Goal: Information Seeking & Learning: Find specific fact

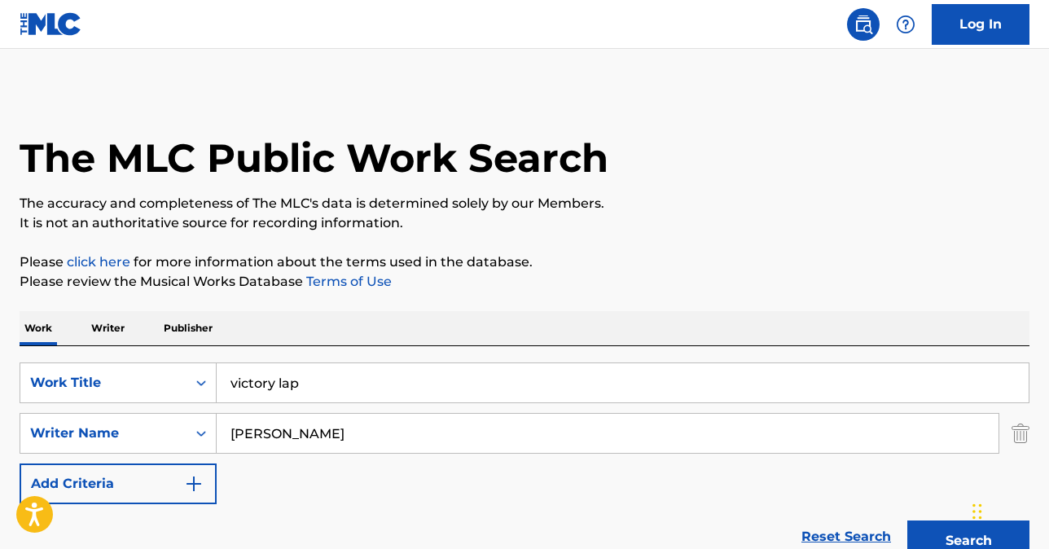
drag, startPoint x: 332, startPoint y: 388, endPoint x: 155, endPoint y: 358, distance: 180.1
click at [170, 373] on div "SearchWithCriteria80ba2f56-ec18-4e73-b309-6d757d91ad92 Work Title victory lap" at bounding box center [525, 383] width 1010 height 41
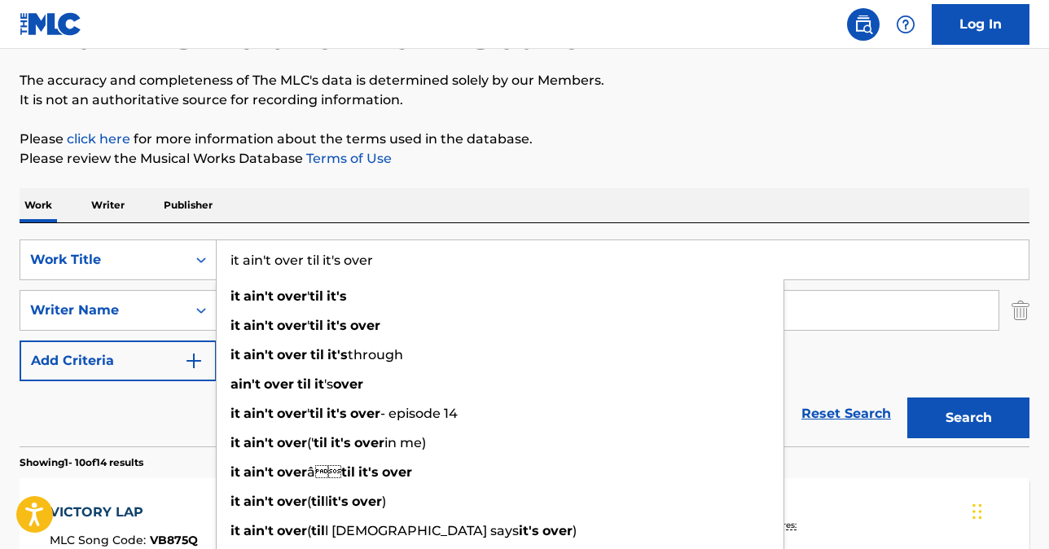
scroll to position [137, 0]
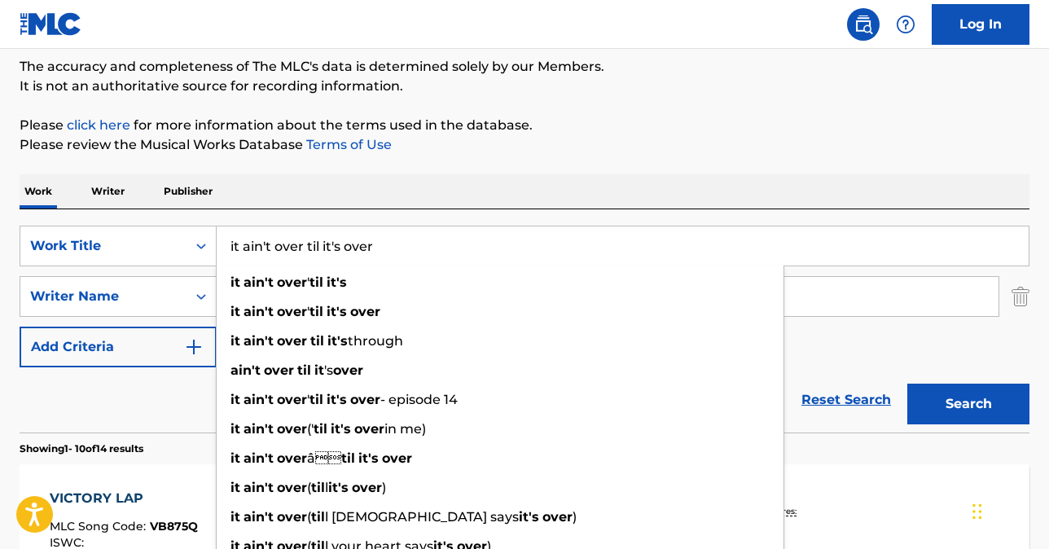
click at [419, 248] on input "it ain't over til it's over" at bounding box center [623, 245] width 812 height 39
type input "it ain't over til it's over"
click at [872, 300] on input "[PERSON_NAME]" at bounding box center [608, 296] width 782 height 39
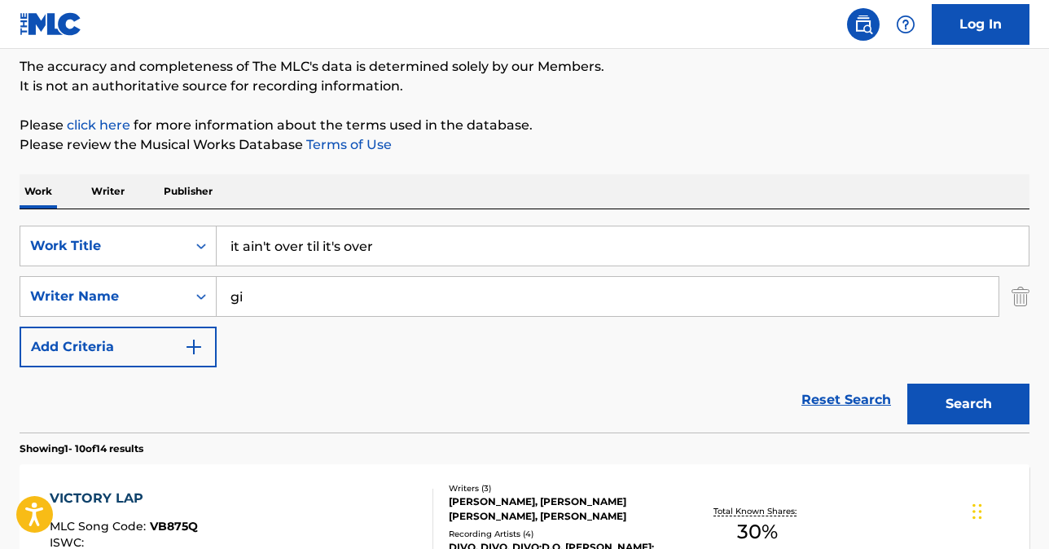
type input "g"
type input "d"
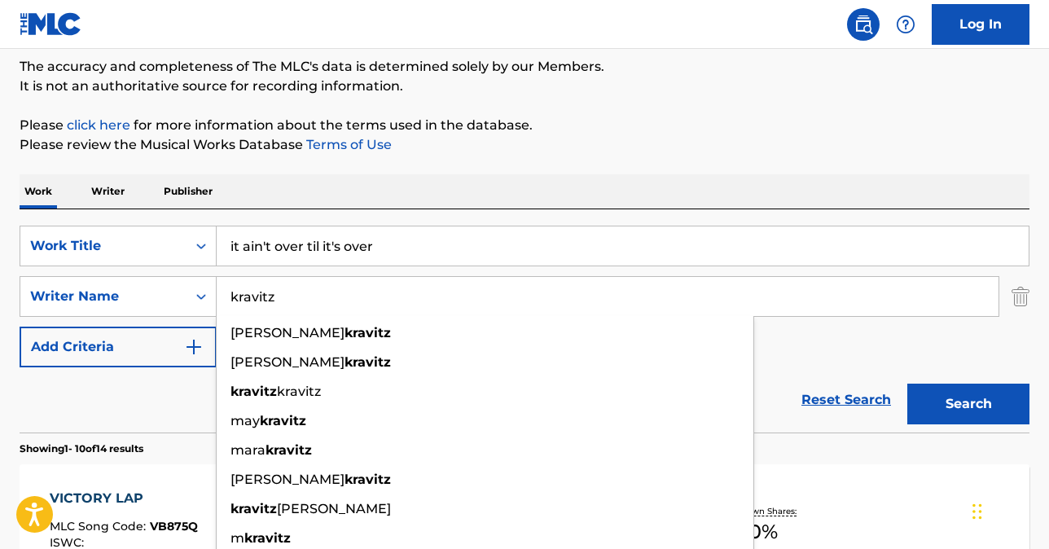
type input "kravitz"
drag, startPoint x: 923, startPoint y: 354, endPoint x: 932, endPoint y: 385, distance: 31.4
click at [923, 354] on div "SearchWithCriteria80ba2f56-ec18-4e73-b309-6d757d91ad92 Work Title it ain't over…" at bounding box center [525, 297] width 1010 height 142
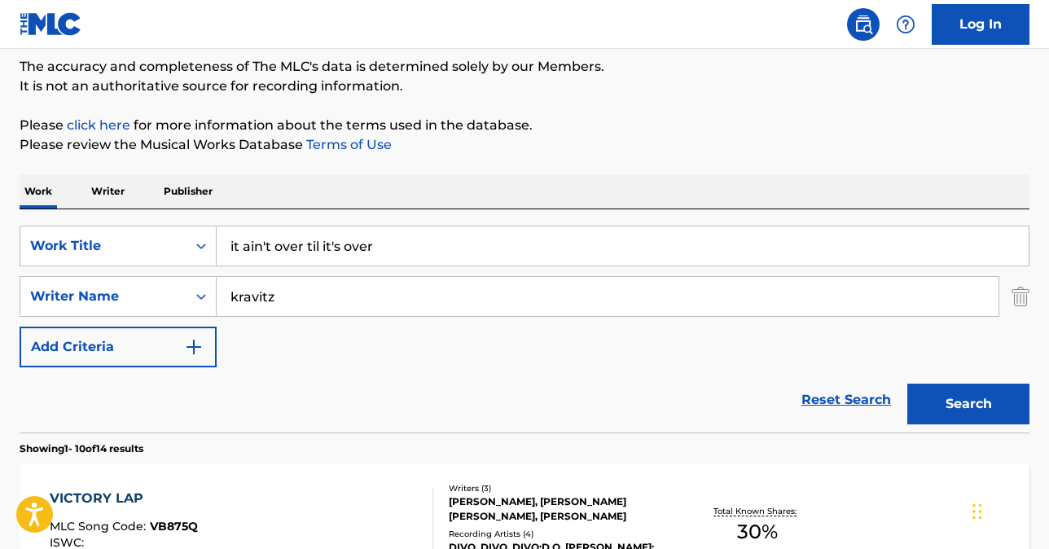
click at [949, 399] on button "Search" at bounding box center [969, 404] width 122 height 41
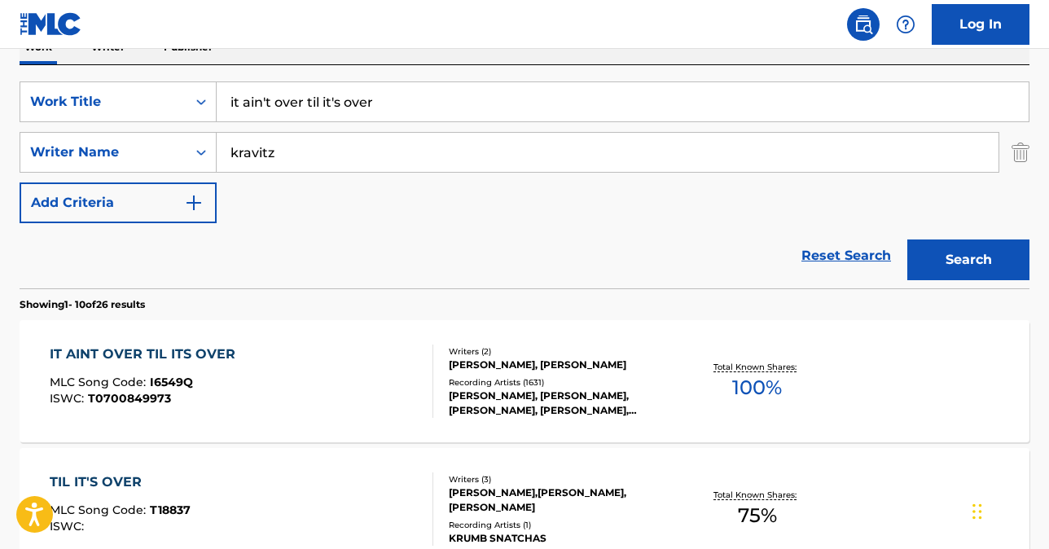
scroll to position [354, 0]
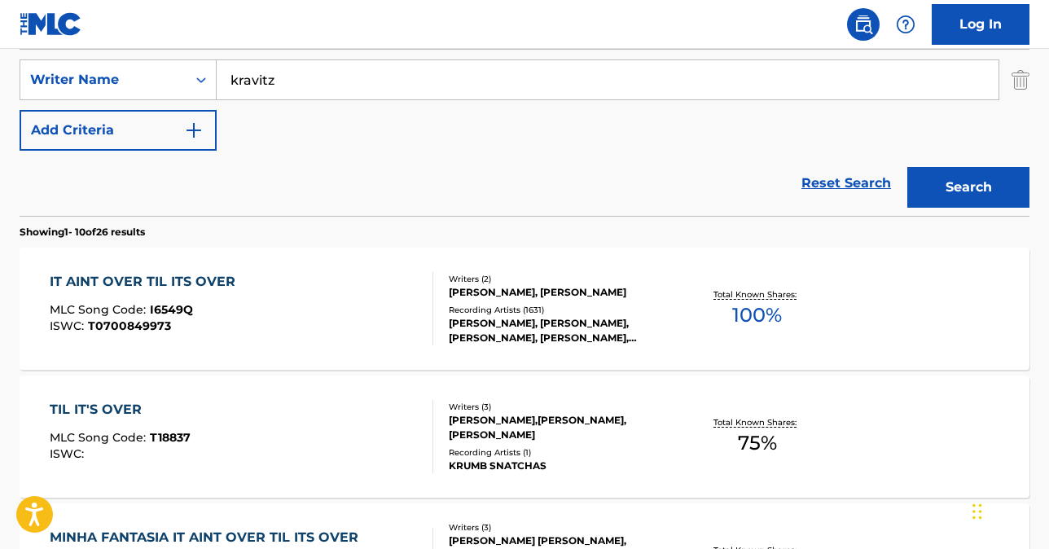
click at [159, 279] on div "IT AINT OVER TIL ITS OVER" at bounding box center [147, 282] width 194 height 20
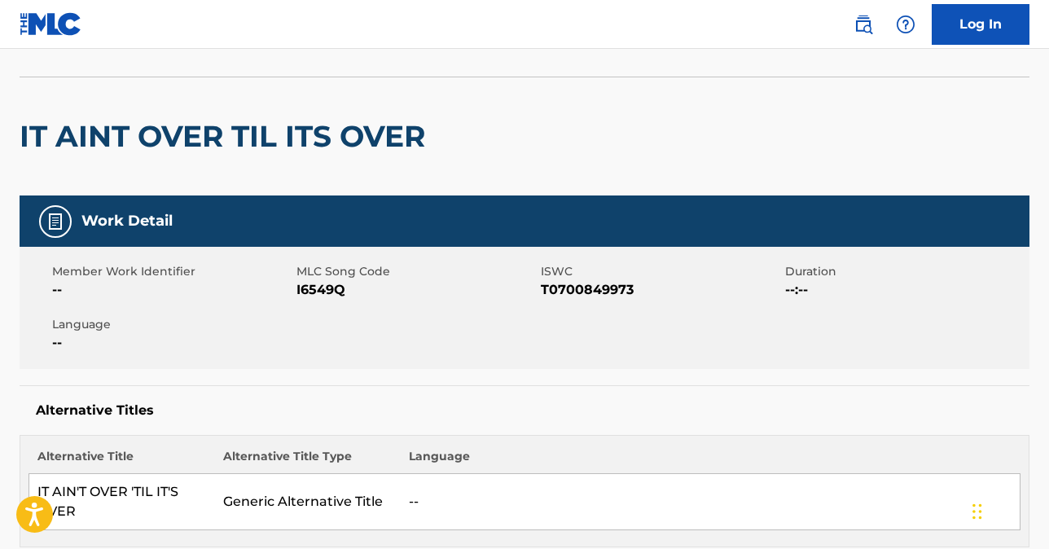
scroll to position [58, 0]
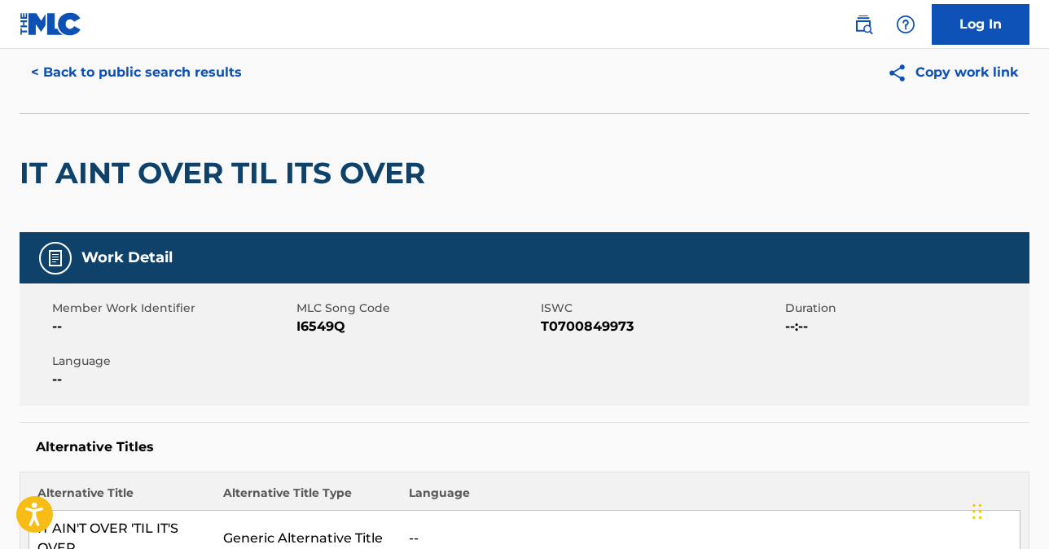
click at [191, 76] on button "< Back to public search results" at bounding box center [137, 72] width 234 height 41
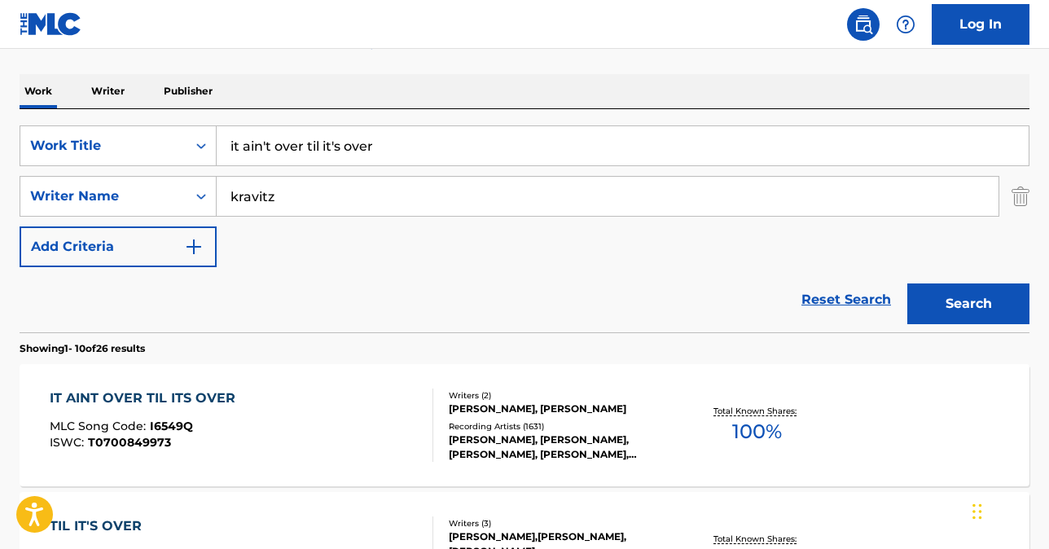
scroll to position [218, 0]
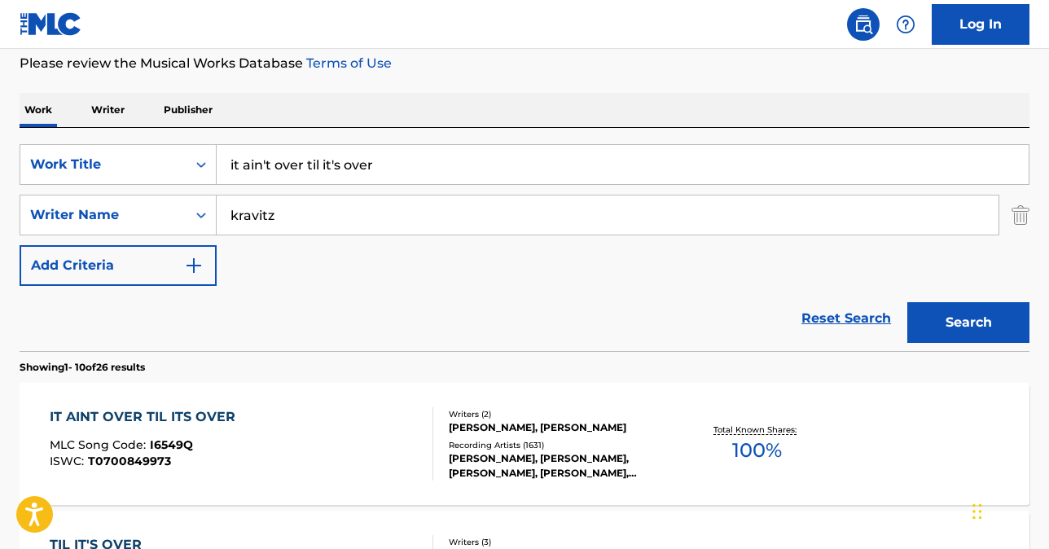
drag, startPoint x: 393, startPoint y: 166, endPoint x: 140, endPoint y: 126, distance: 255.7
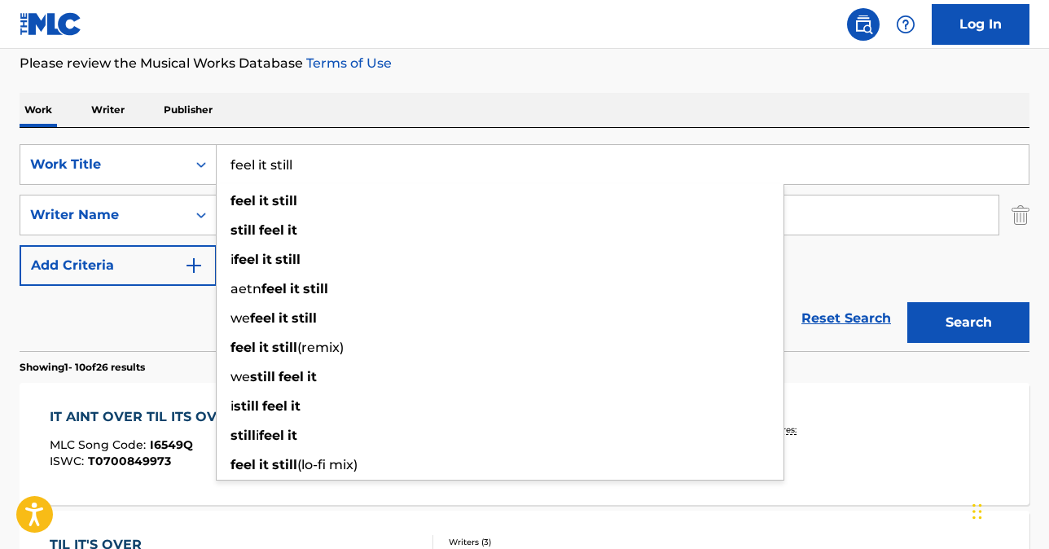
type input "feel it still"
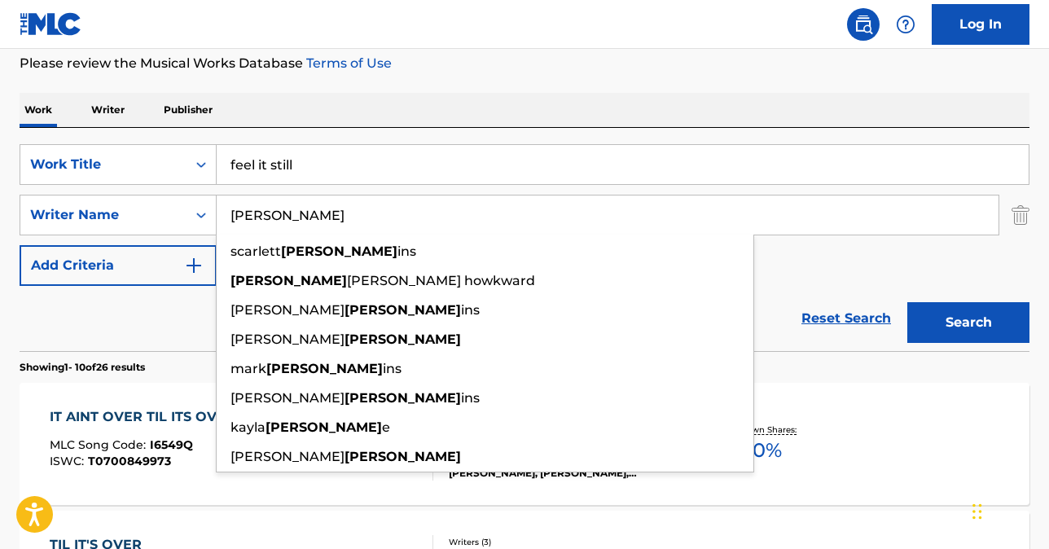
type input "[PERSON_NAME]"
click at [994, 328] on button "Search" at bounding box center [969, 322] width 122 height 41
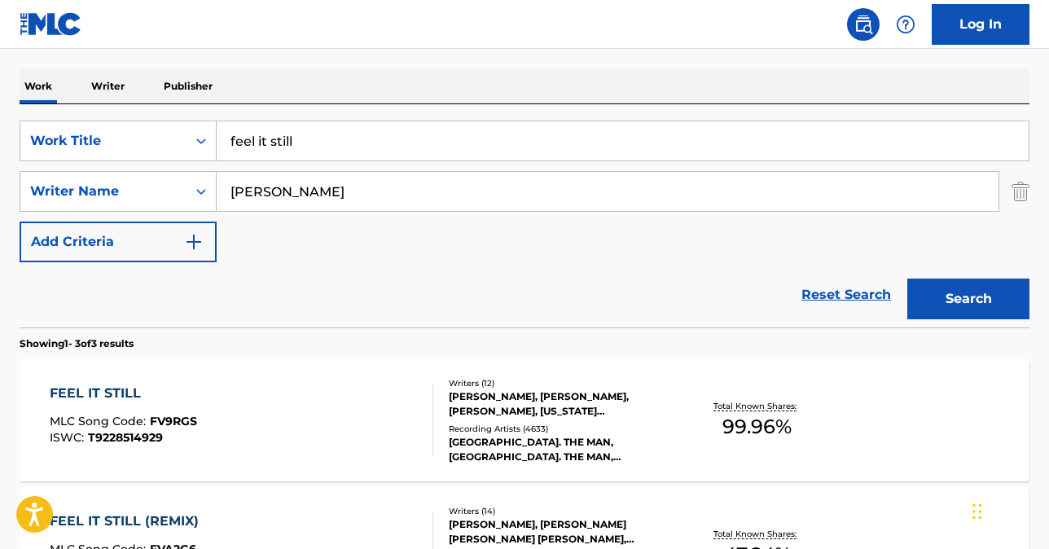
scroll to position [245, 0]
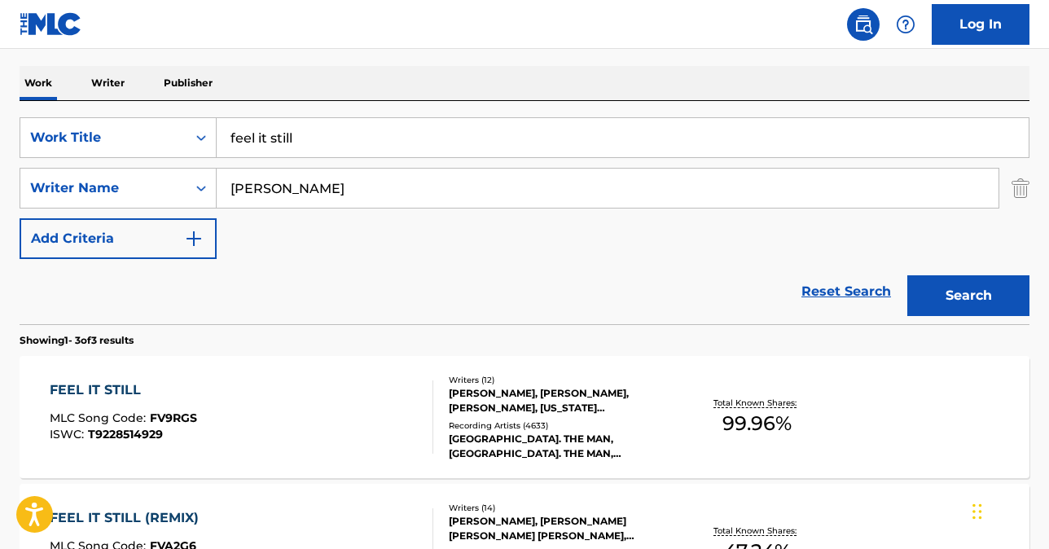
click at [86, 392] on div "FEEL IT STILL" at bounding box center [123, 390] width 147 height 20
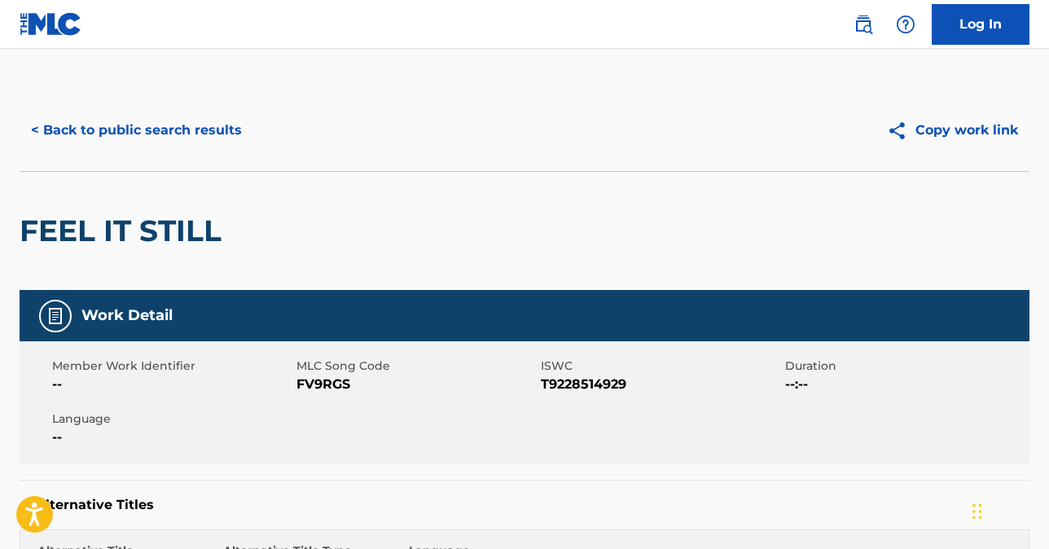
click at [159, 124] on button "< Back to public search results" at bounding box center [137, 130] width 234 height 41
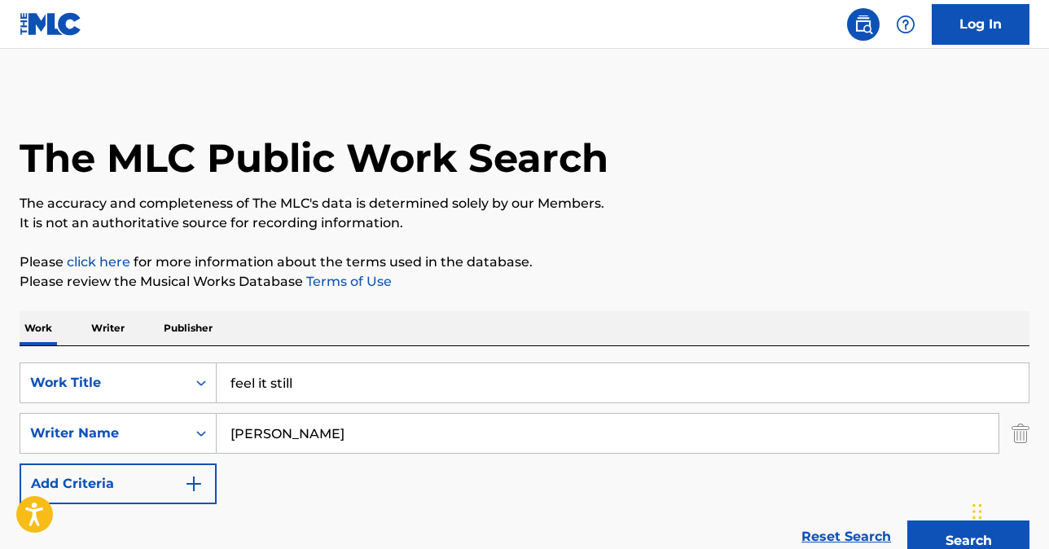
scroll to position [245, 0]
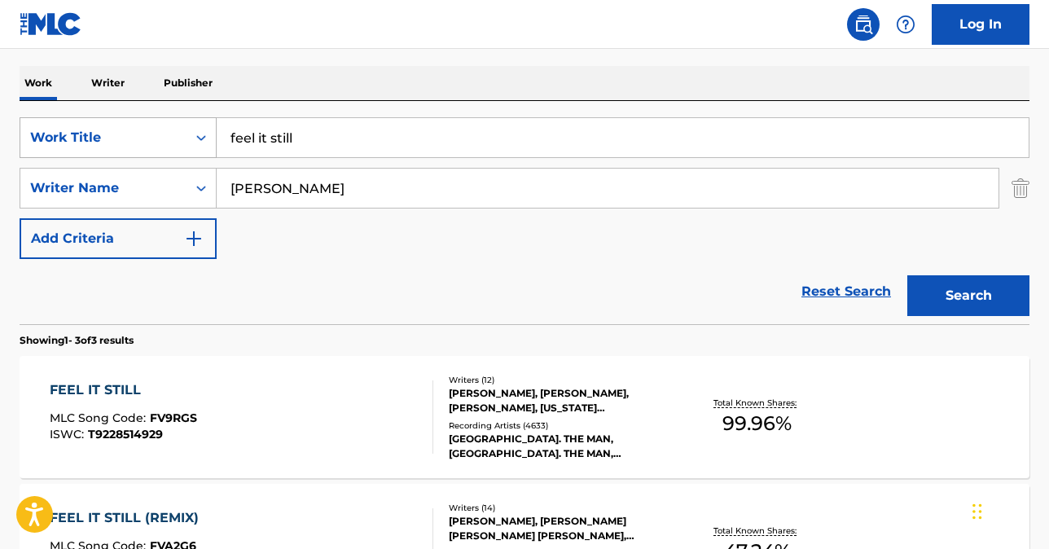
drag, startPoint x: 249, startPoint y: 126, endPoint x: 182, endPoint y: 118, distance: 68.1
click at [187, 119] on div "SearchWithCriteria80ba2f56-ec18-4e73-b309-6d757d91ad92 Work Title feel it still" at bounding box center [525, 137] width 1010 height 41
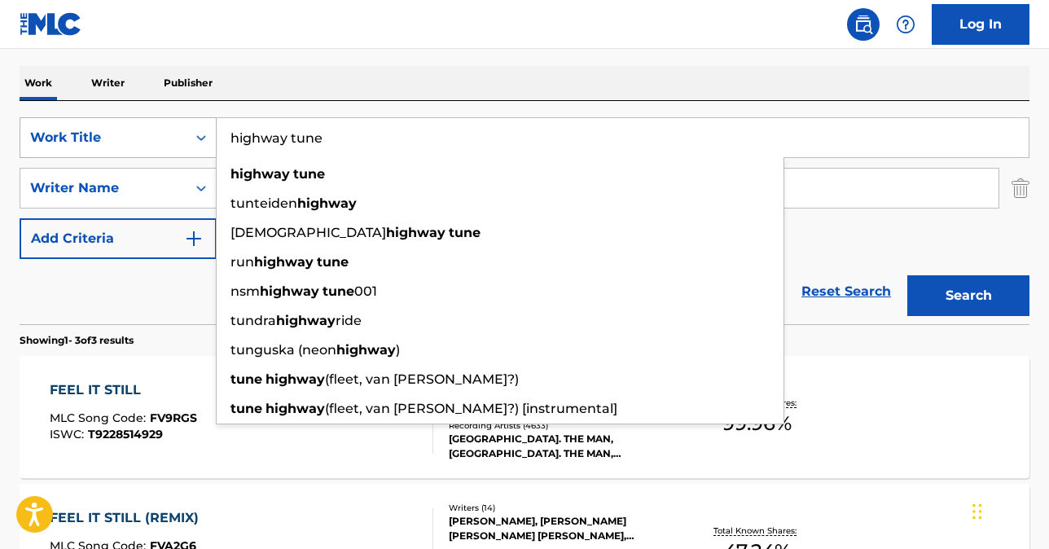
type input "highway tune"
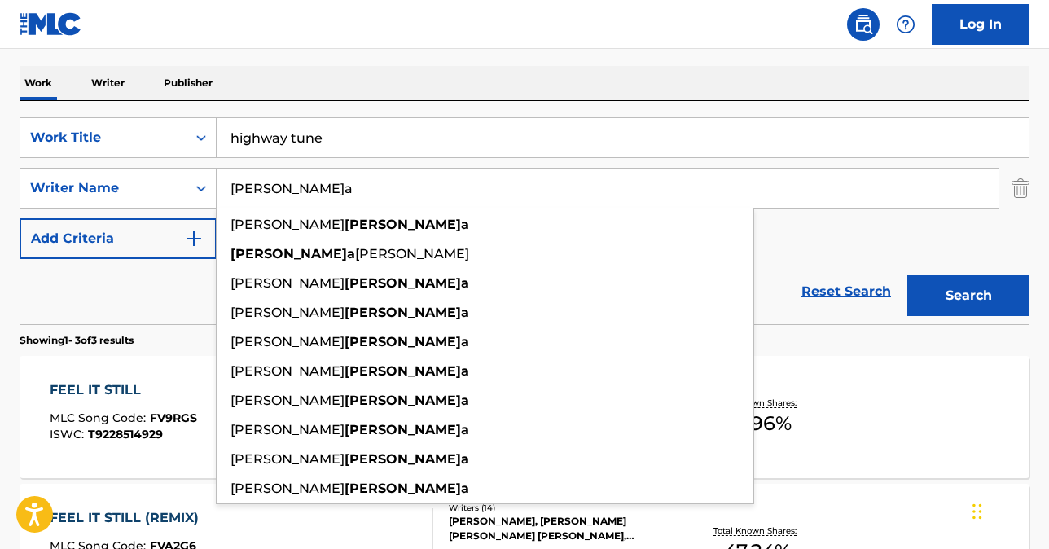
type input "[PERSON_NAME]a"
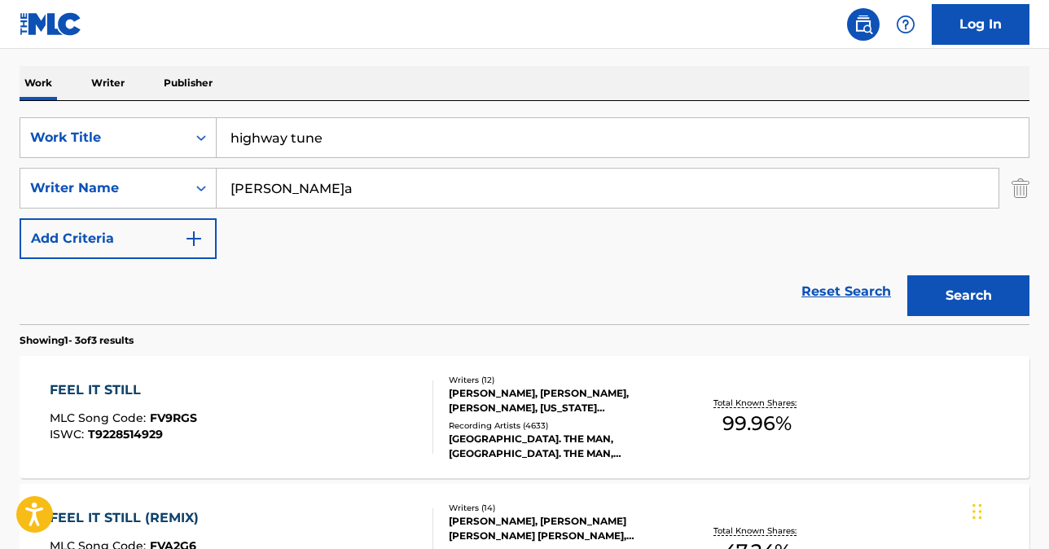
click at [948, 300] on button "Search" at bounding box center [969, 295] width 122 height 41
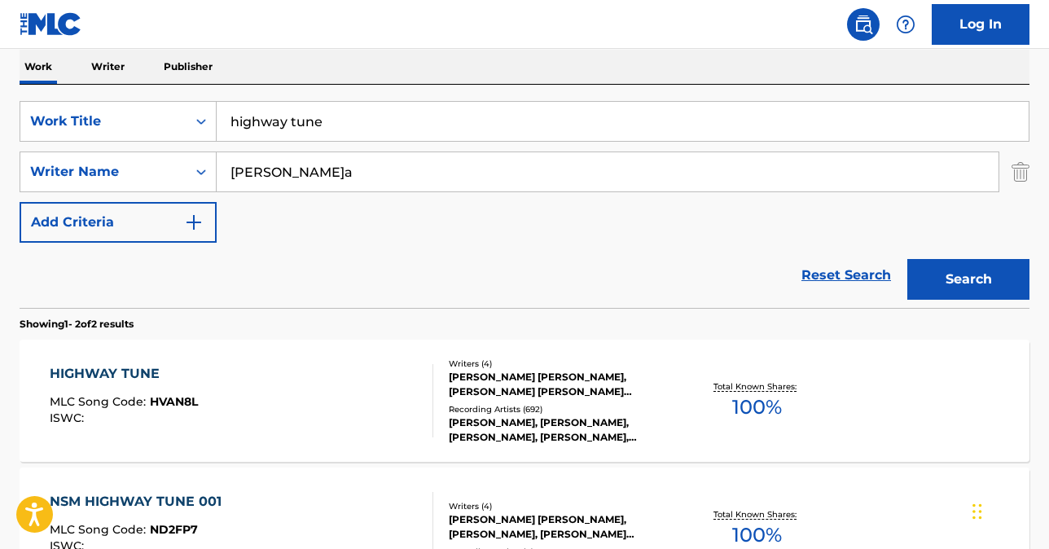
scroll to position [262, 0]
click at [95, 372] on div "HIGHWAY TUNE" at bounding box center [124, 373] width 148 height 20
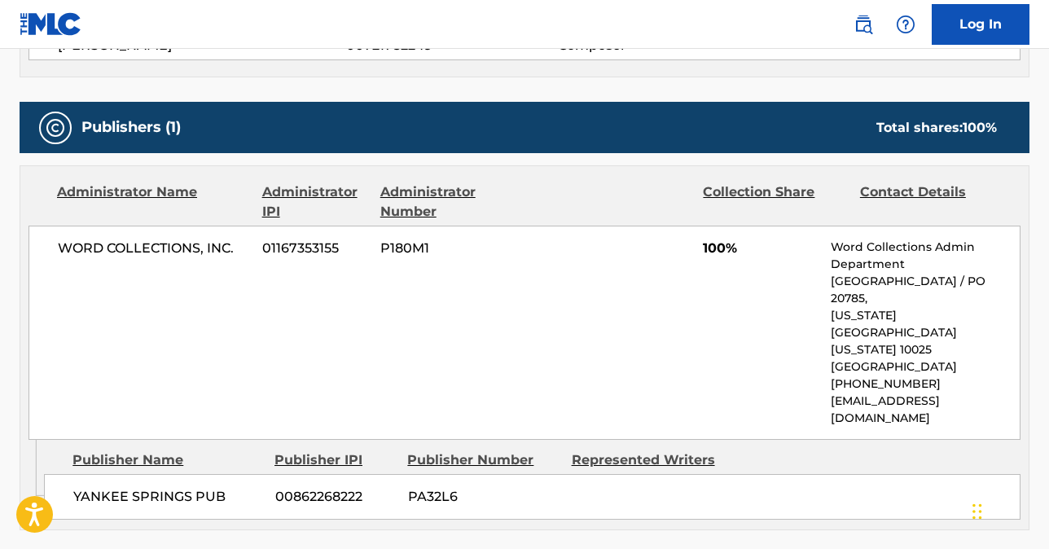
scroll to position [711, 0]
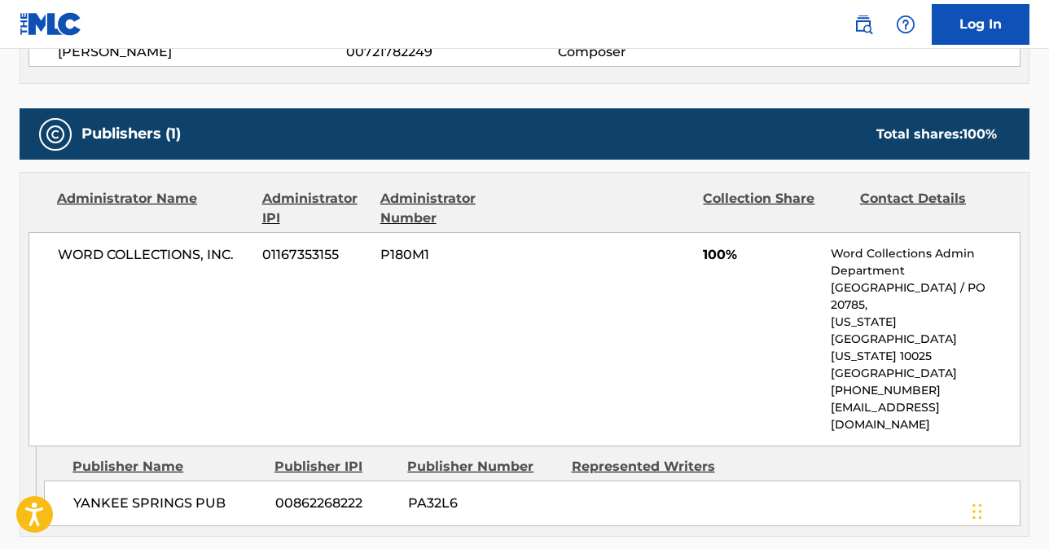
click at [546, 329] on div "WORD COLLECTIONS, INC. 01167353155 P180M1 100% Word Collections Admin Departmen…" at bounding box center [525, 339] width 992 height 214
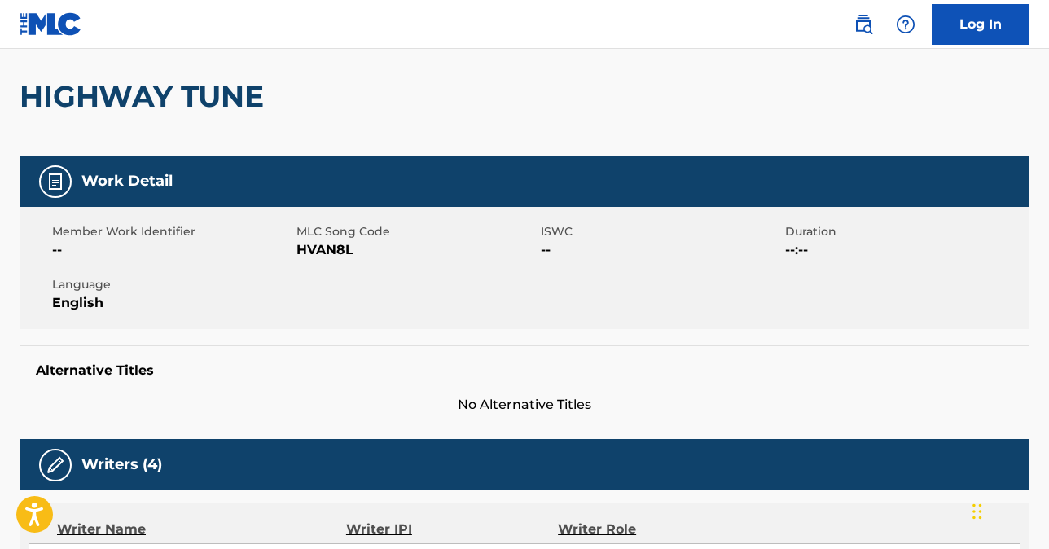
scroll to position [0, 0]
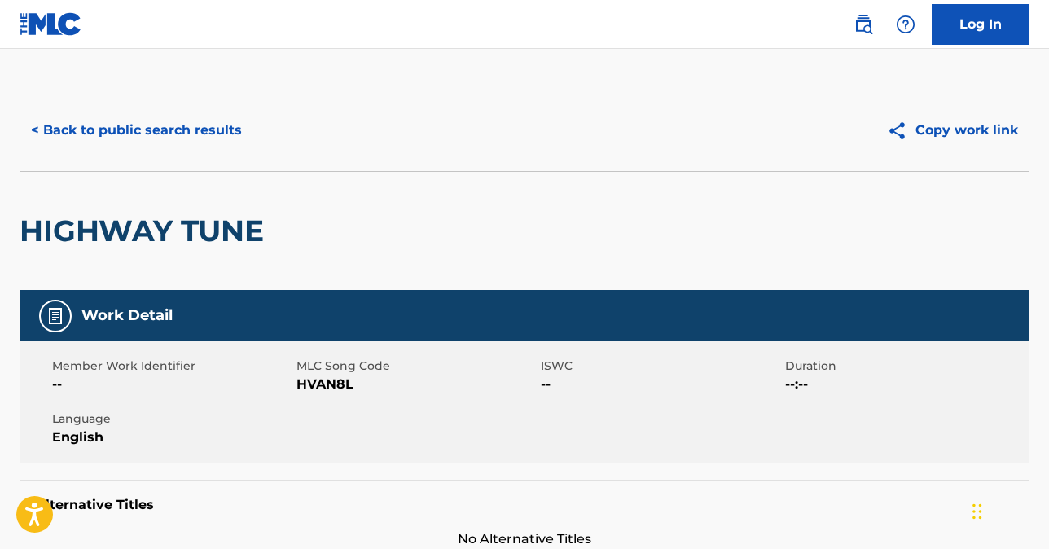
click at [144, 131] on button "< Back to public search results" at bounding box center [137, 130] width 234 height 41
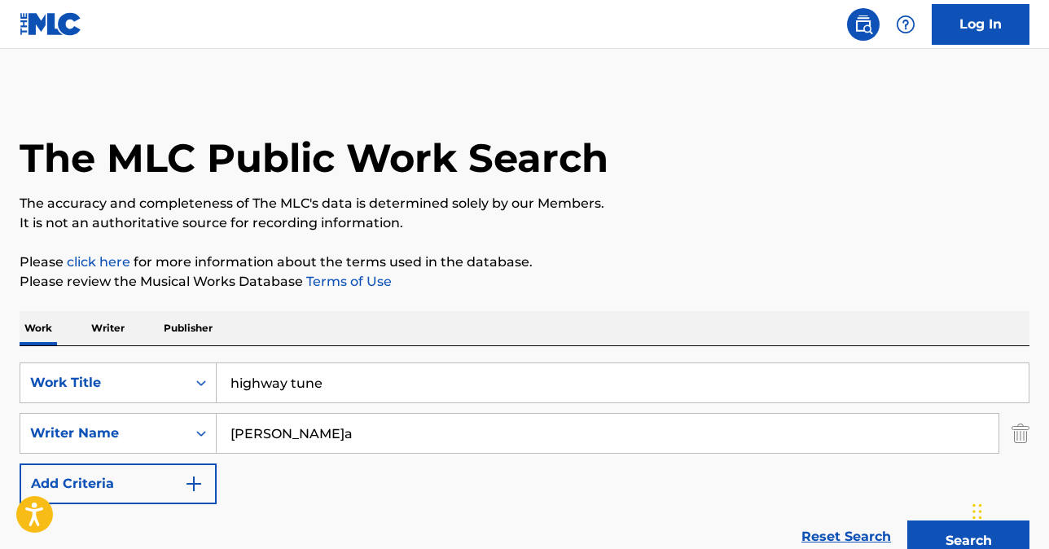
scroll to position [262, 0]
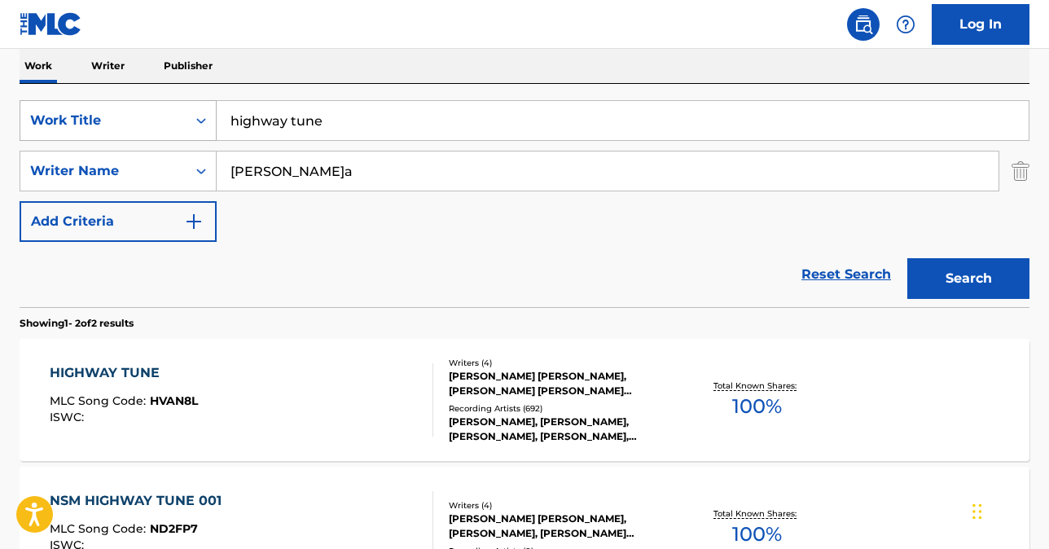
drag, startPoint x: 328, startPoint y: 122, endPoint x: 177, endPoint y: 114, distance: 151.7
click at [178, 112] on div "SearchWithCriteria80ba2f56-ec18-4e73-b309-6d757d91ad92 Work Title highway tune" at bounding box center [525, 120] width 1010 height 41
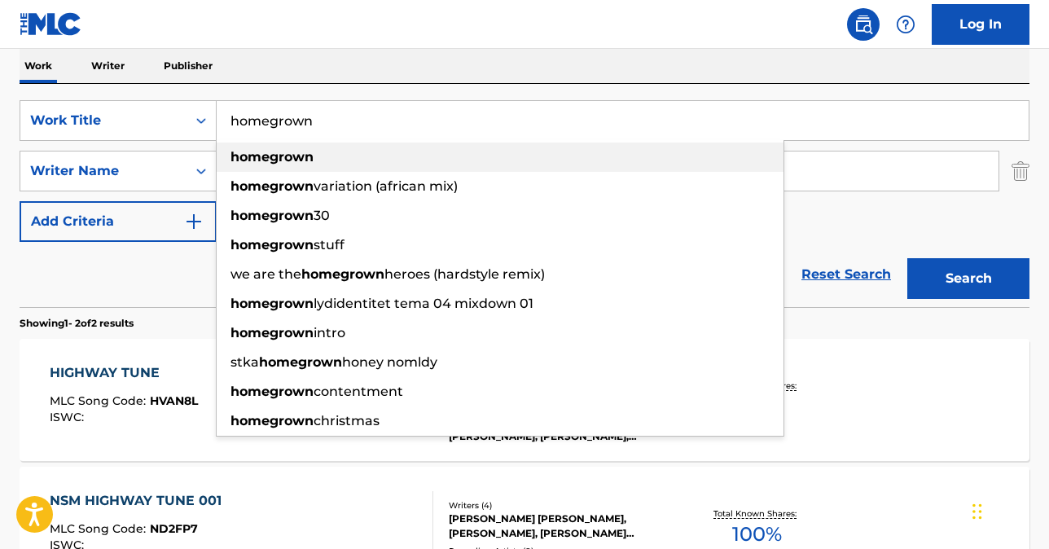
type input "homegrown"
click at [255, 162] on strong "homegrown" at bounding box center [272, 156] width 83 height 15
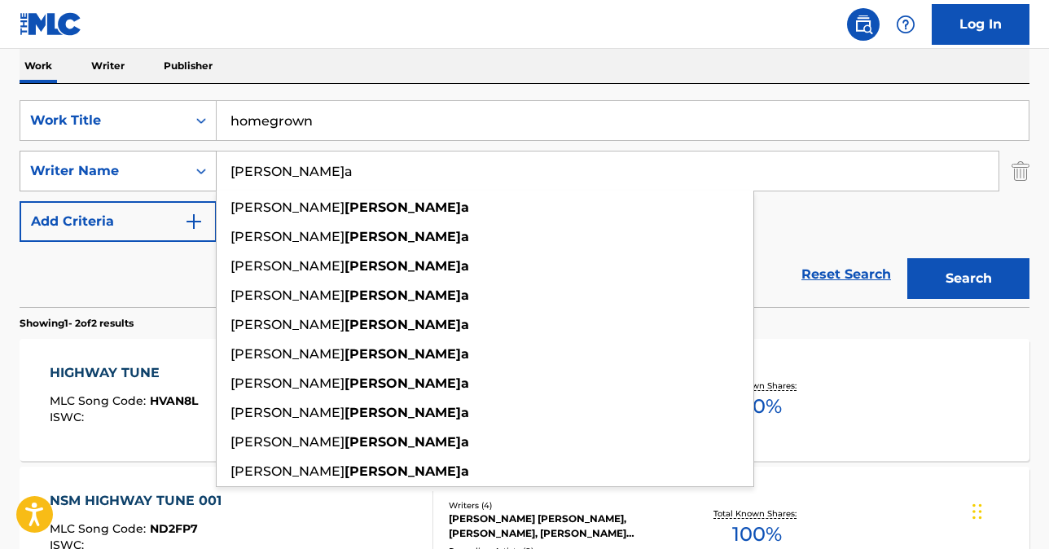
drag, startPoint x: 296, startPoint y: 172, endPoint x: 171, endPoint y: 153, distance: 126.0
click at [171, 153] on div "SearchWithCriteria10e5c0f4-6e29-43e6-8952-c28bc4c8c7a4 Writer Name[PERSON_NAME]…" at bounding box center [525, 171] width 1010 height 41
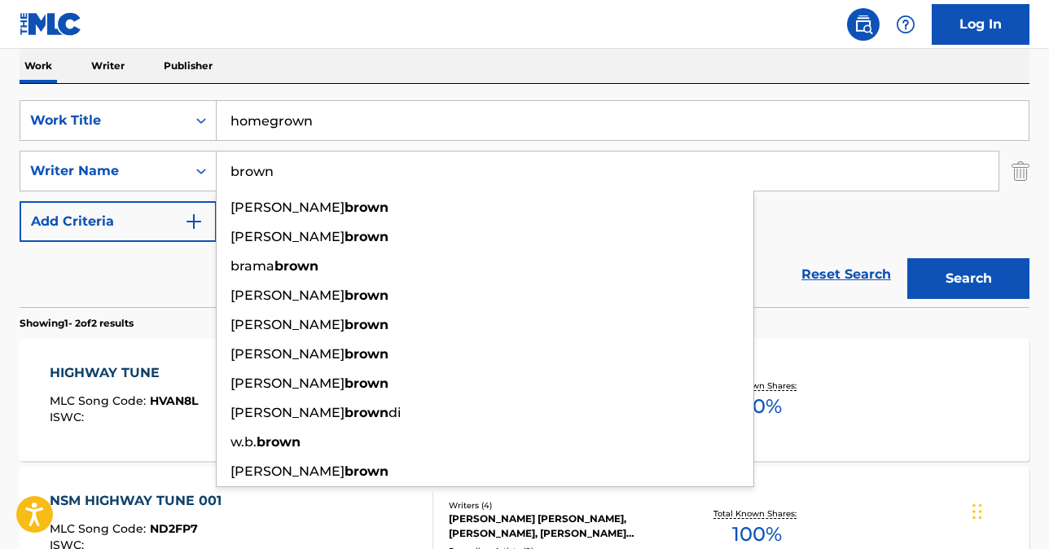
type input "brown"
click at [979, 275] on button "Search" at bounding box center [969, 278] width 122 height 41
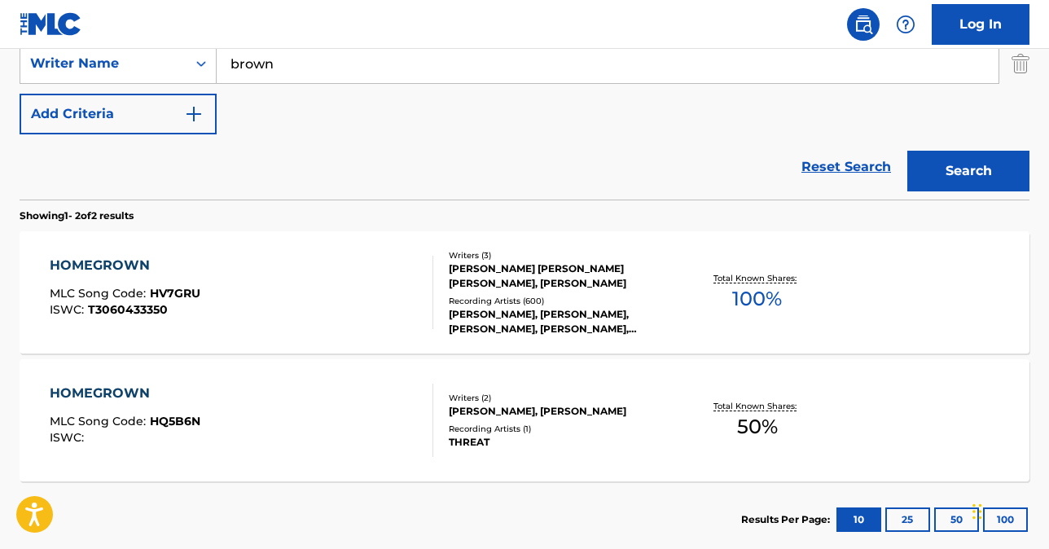
scroll to position [373, 0]
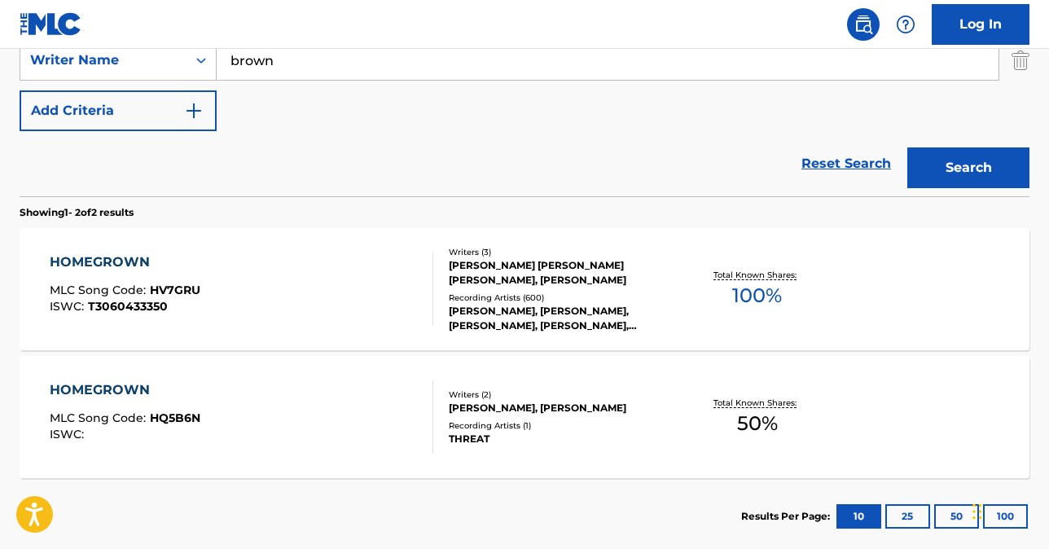
click at [108, 261] on div "HOMEGROWN" at bounding box center [125, 263] width 151 height 20
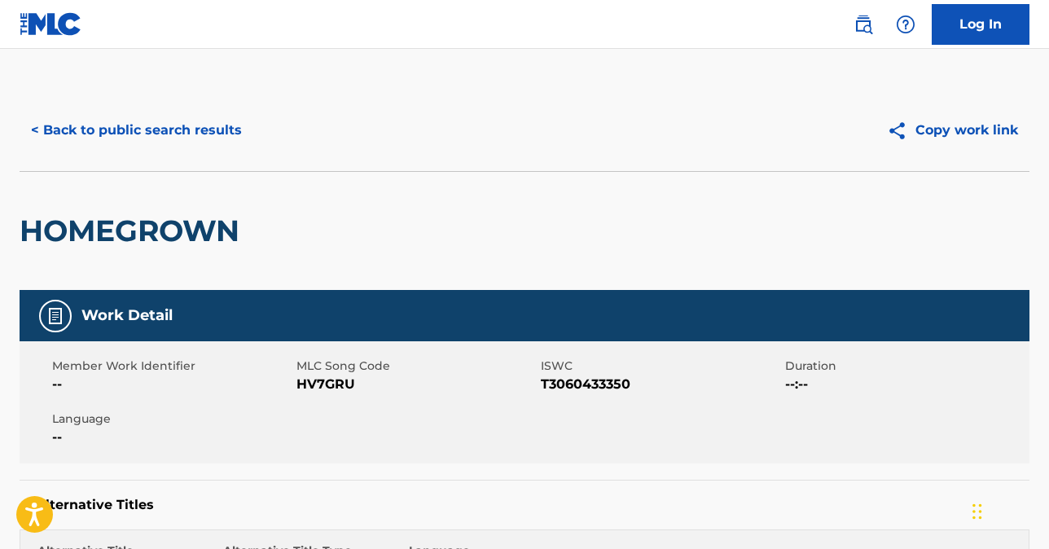
click at [198, 138] on button "< Back to public search results" at bounding box center [137, 130] width 234 height 41
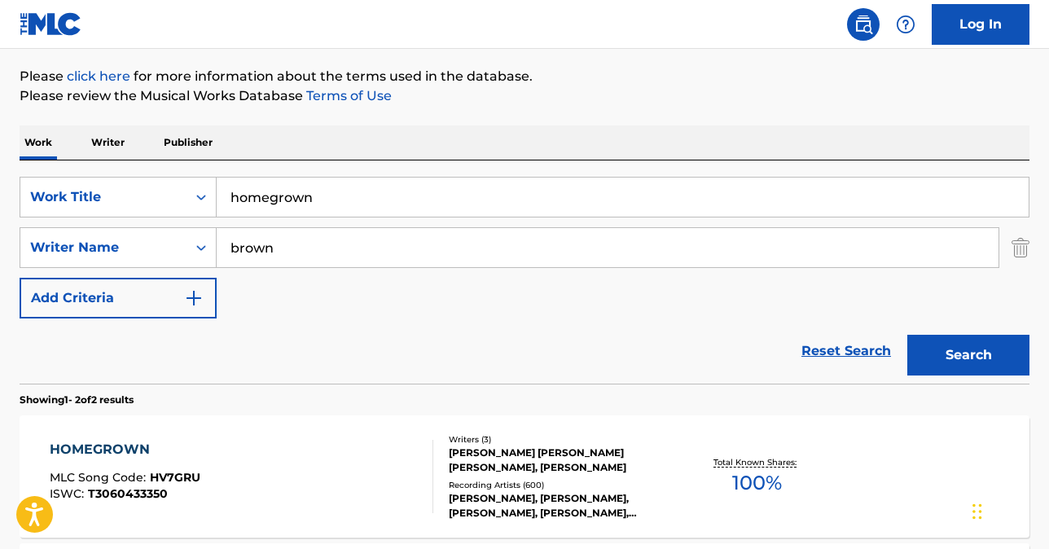
scroll to position [185, 0]
drag, startPoint x: 304, startPoint y: 201, endPoint x: 156, endPoint y: 175, distance: 149.7
click at [156, 175] on div "SearchWithCriteria80ba2f56-ec18-4e73-b309-6d757d91ad92 Work Title homegrown Sea…" at bounding box center [525, 272] width 1010 height 223
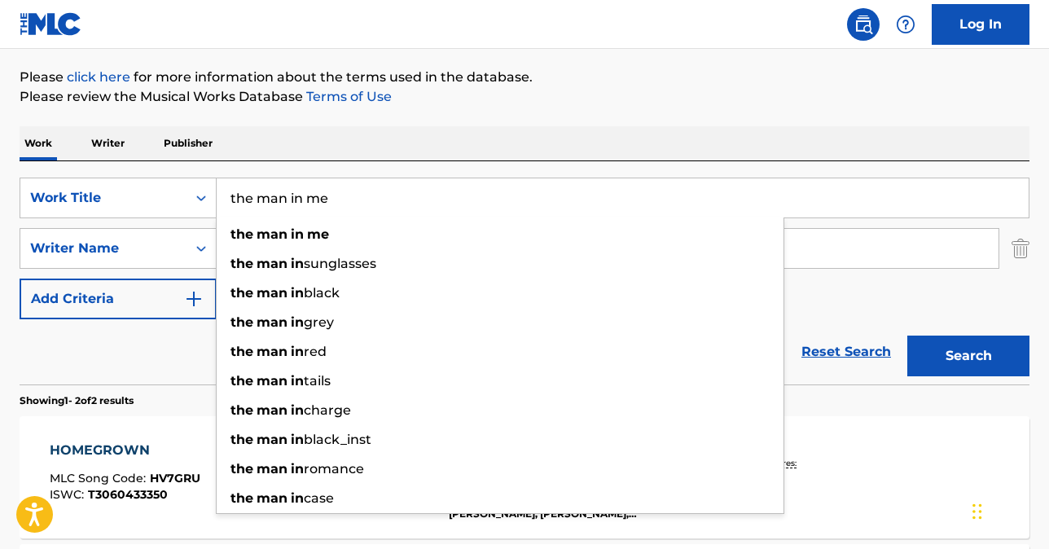
type input "the man in me"
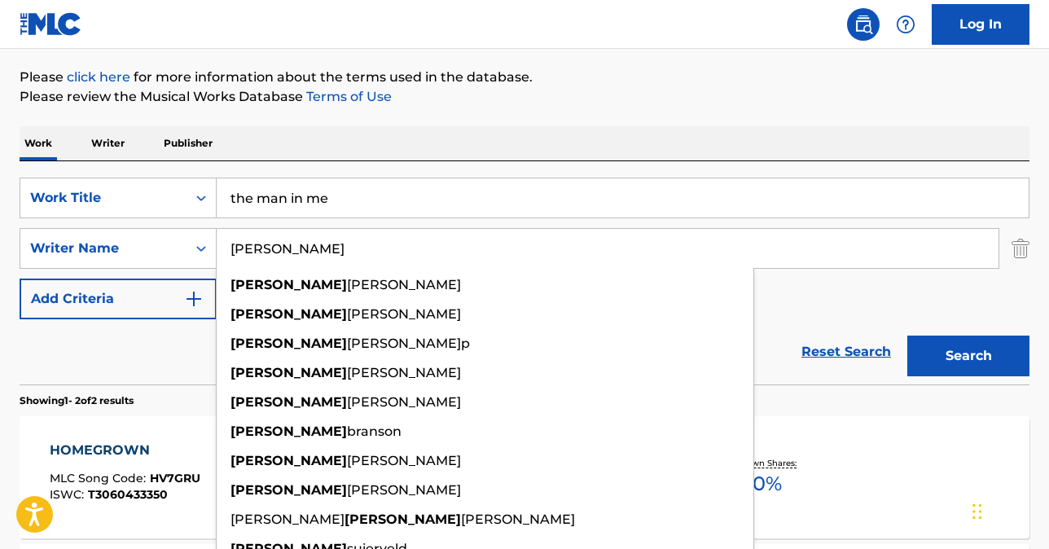
type input "[PERSON_NAME]"
click at [981, 342] on button "Search" at bounding box center [969, 356] width 122 height 41
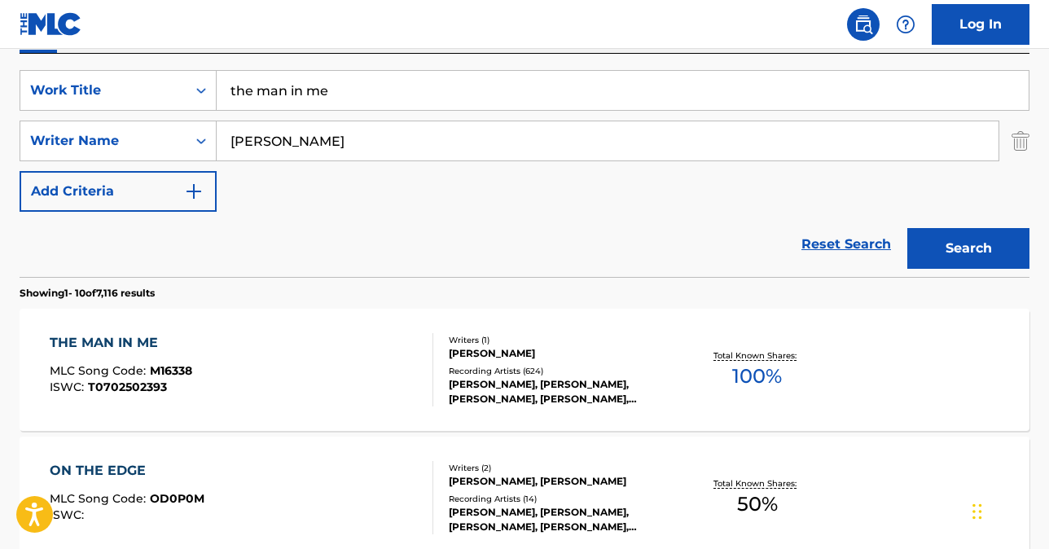
scroll to position [296, 0]
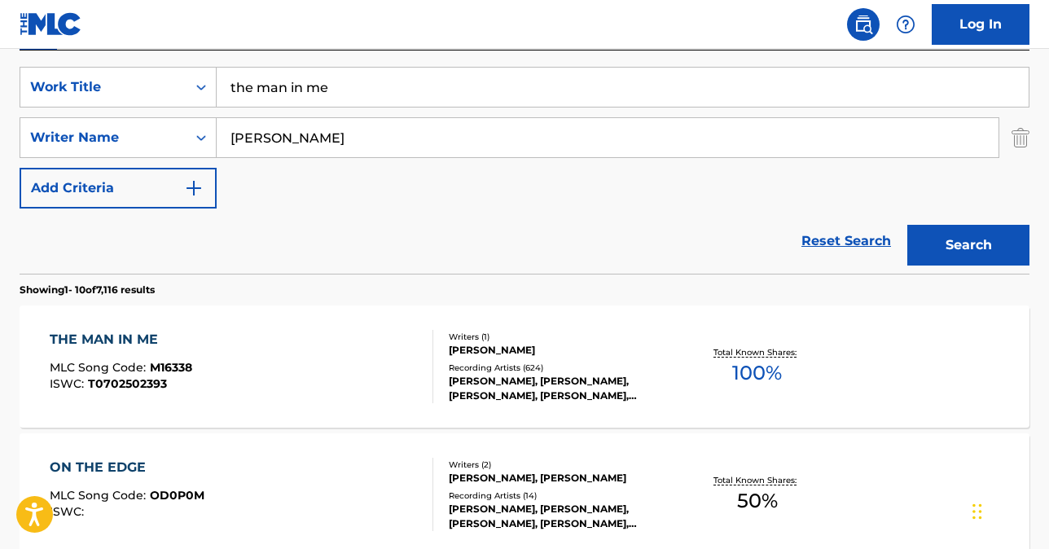
click at [119, 335] on div "THE MAN IN ME" at bounding box center [121, 340] width 143 height 20
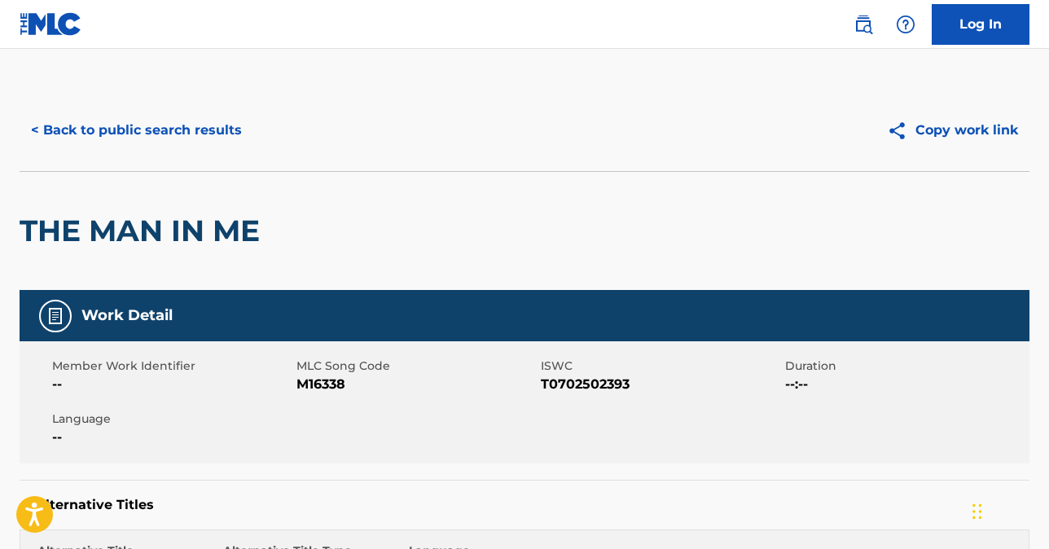
click at [182, 136] on button "< Back to public search results" at bounding box center [137, 130] width 234 height 41
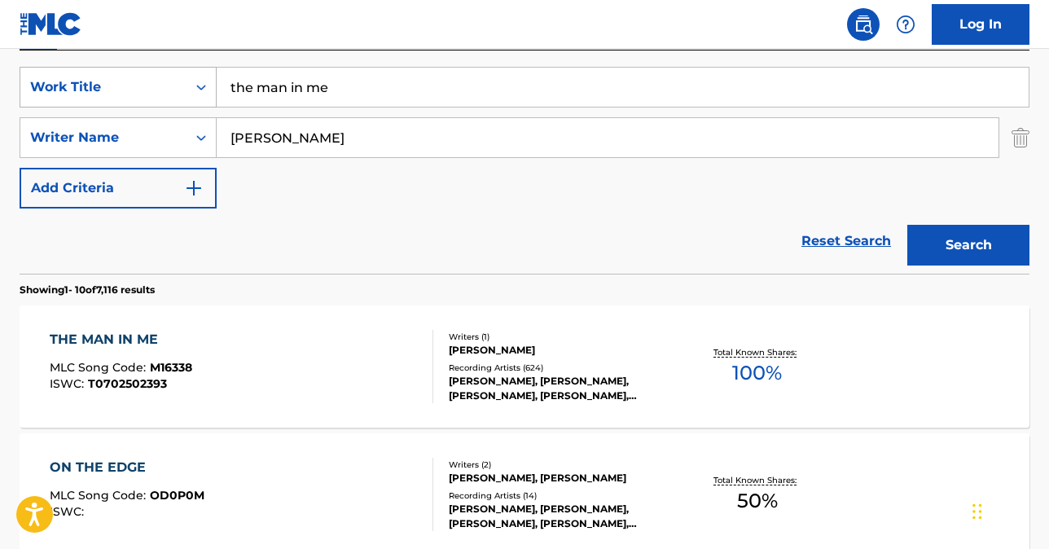
drag, startPoint x: 344, startPoint y: 86, endPoint x: 200, endPoint y: 81, distance: 143.4
click at [209, 76] on div "SearchWithCriteria80ba2f56-ec18-4e73-b309-6d757d91ad92 Work Title the man in me" at bounding box center [525, 87] width 1010 height 41
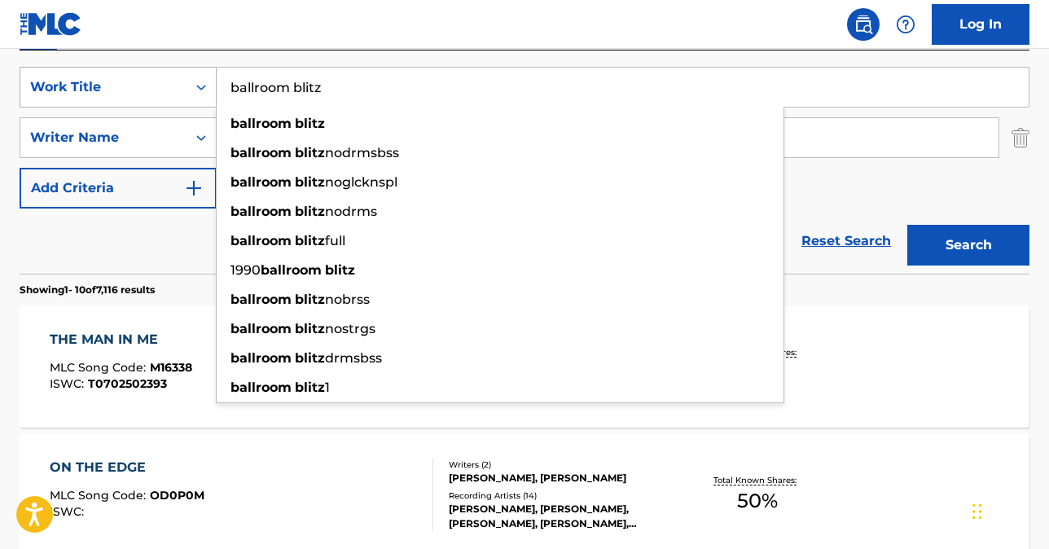
type input "ballroom blitz"
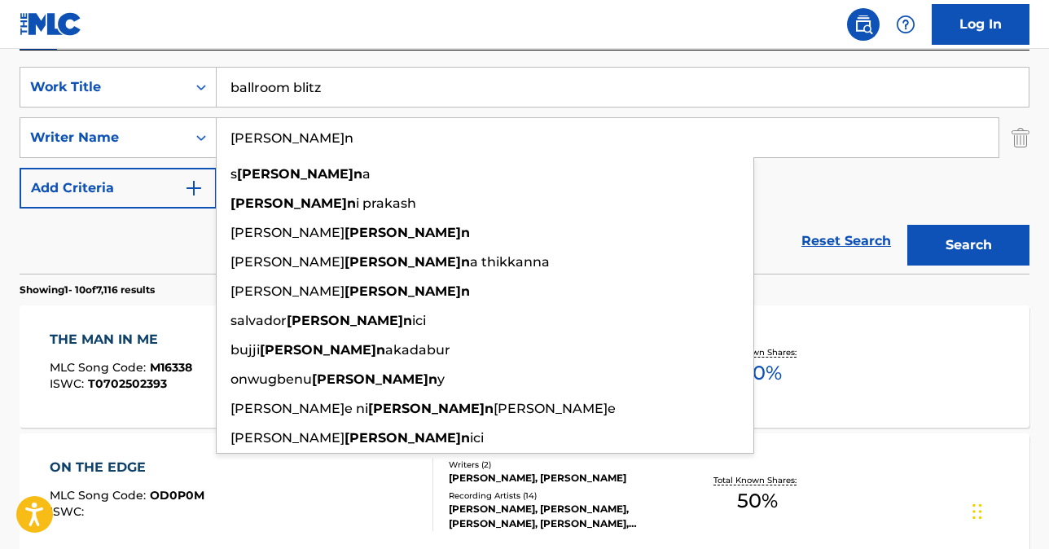
type input "[PERSON_NAME]n"
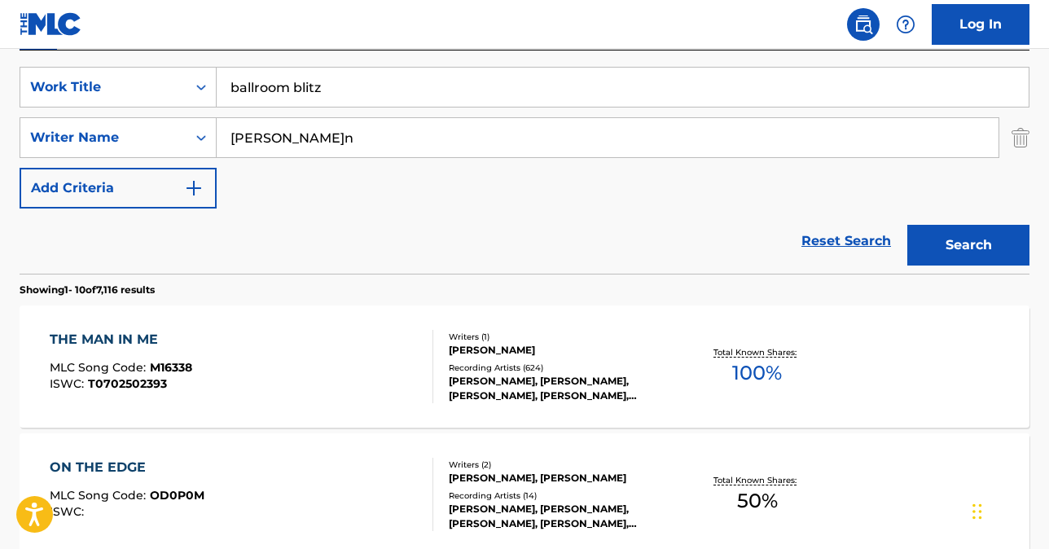
click at [943, 253] on button "Search" at bounding box center [969, 245] width 122 height 41
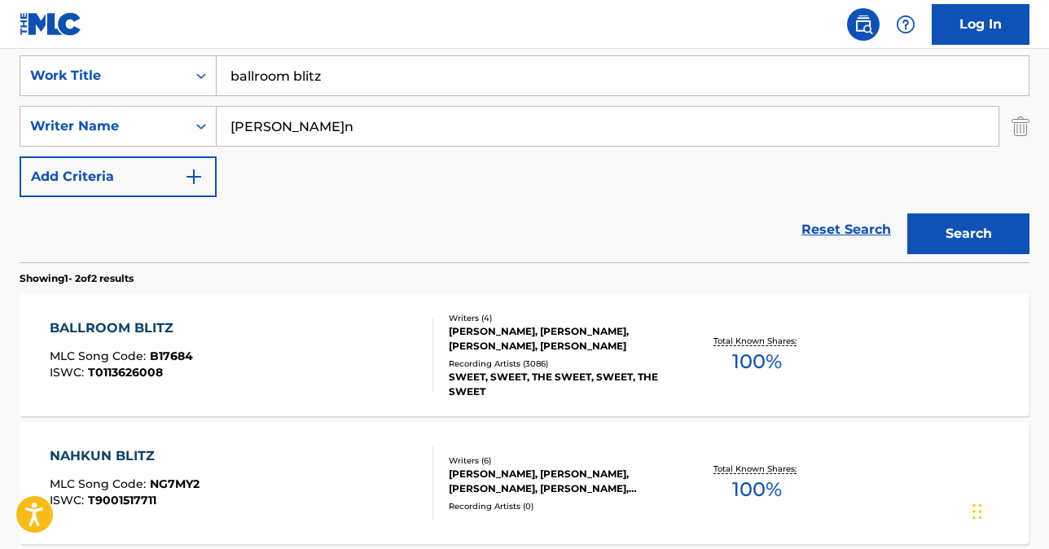
scroll to position [322, 0]
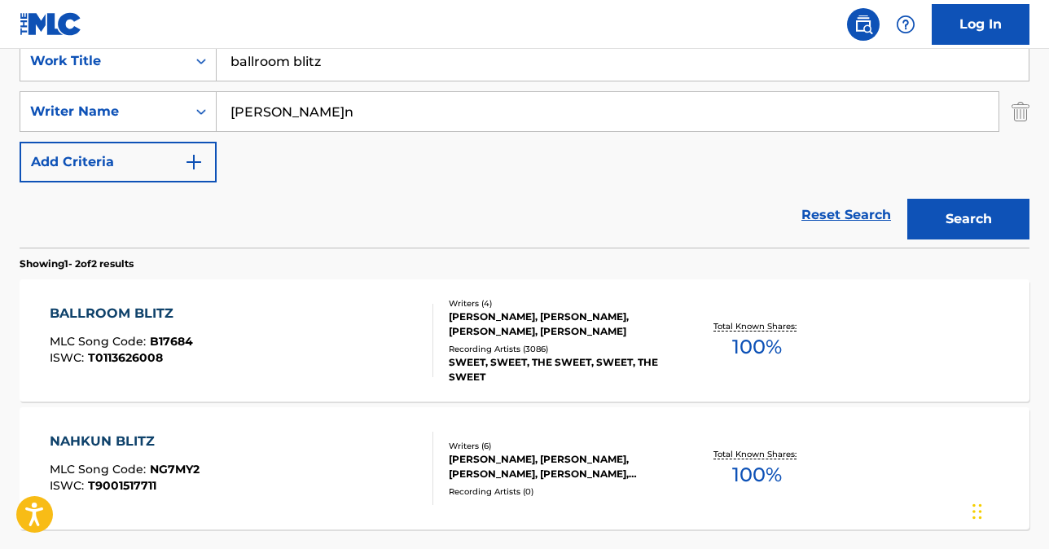
click at [114, 304] on div "BALLROOM BLITZ" at bounding box center [121, 314] width 143 height 20
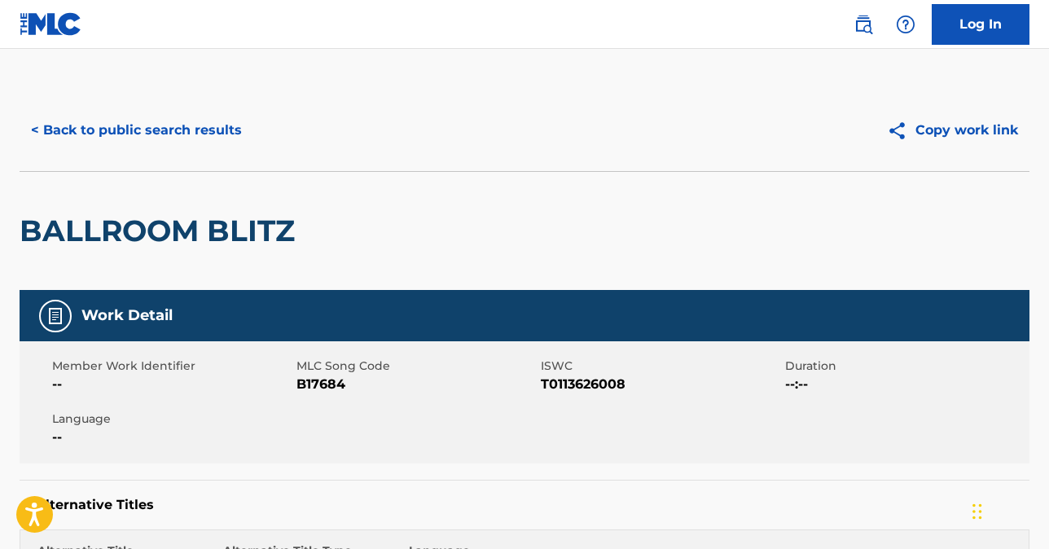
click at [182, 129] on button "< Back to public search results" at bounding box center [137, 130] width 234 height 41
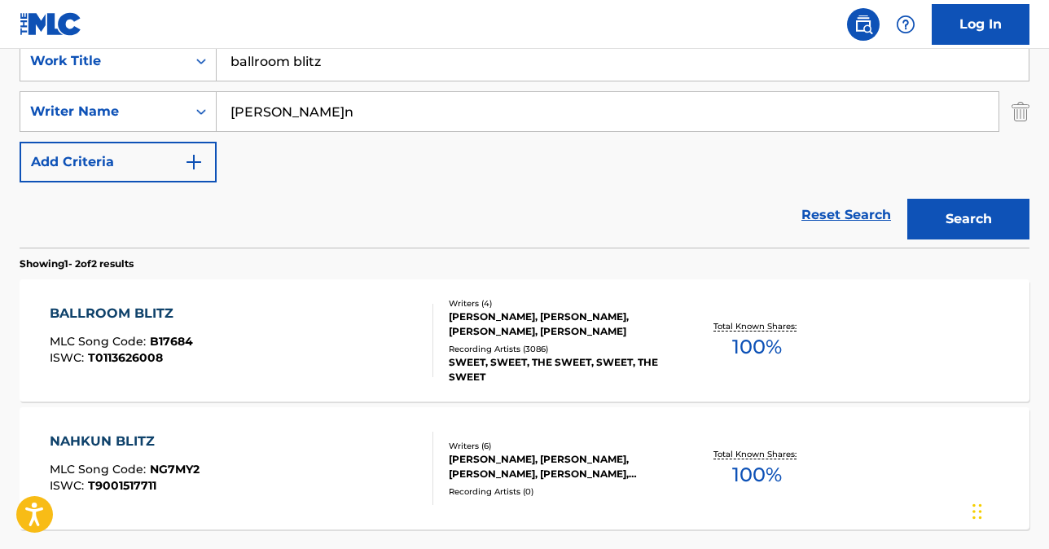
drag, startPoint x: 265, startPoint y: 51, endPoint x: 143, endPoint y: 29, distance: 124.3
click at [143, 29] on div "Log In The MLC Public Work Search The accuracy and completeness of The MLC's da…" at bounding box center [524, 185] width 1049 height 1014
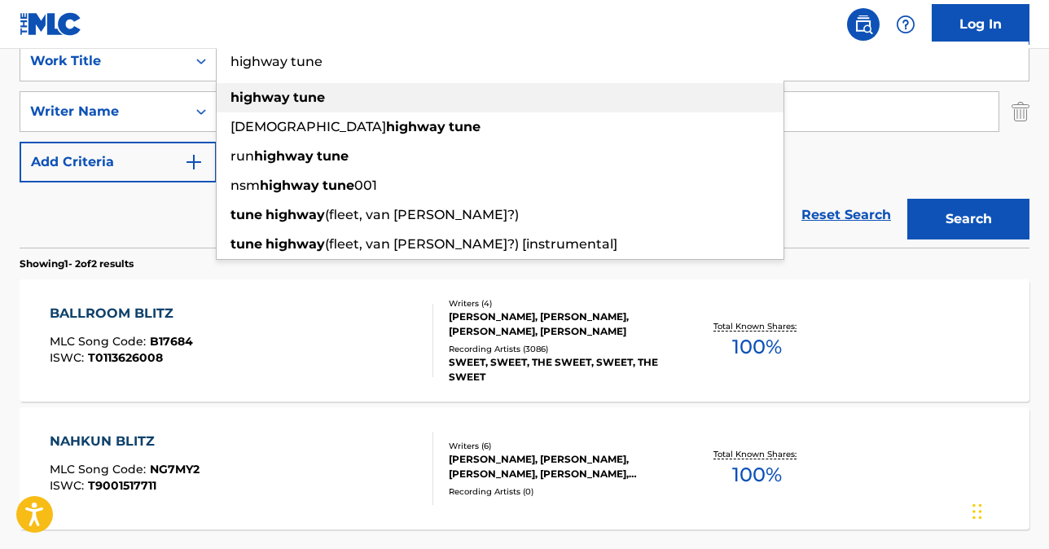
type input "highway tune"
click at [283, 105] on div "highway tune" at bounding box center [500, 97] width 567 height 29
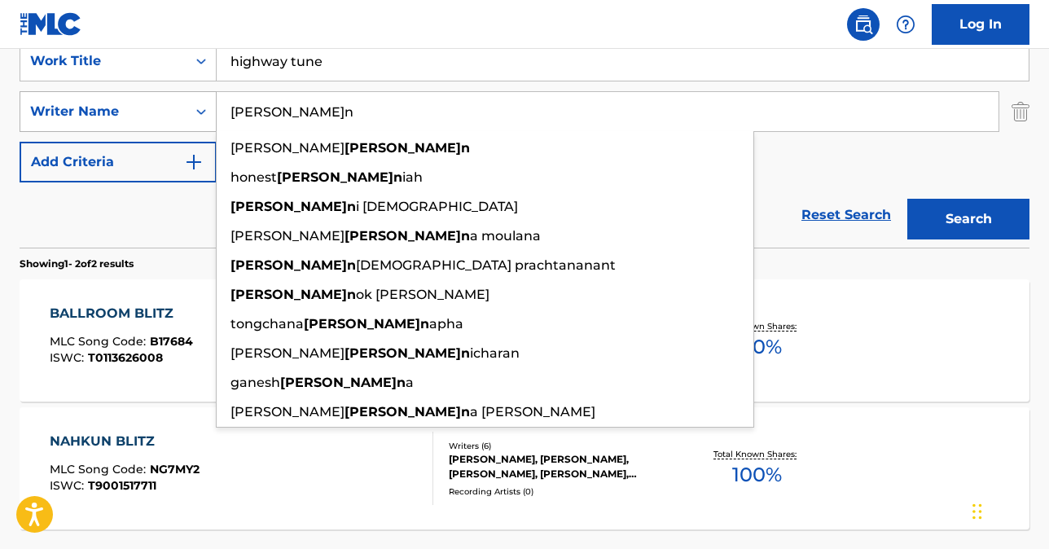
drag, startPoint x: 303, startPoint y: 118, endPoint x: 200, endPoint y: 107, distance: 104.1
click at [217, 108] on input "[PERSON_NAME]n" at bounding box center [608, 111] width 782 height 39
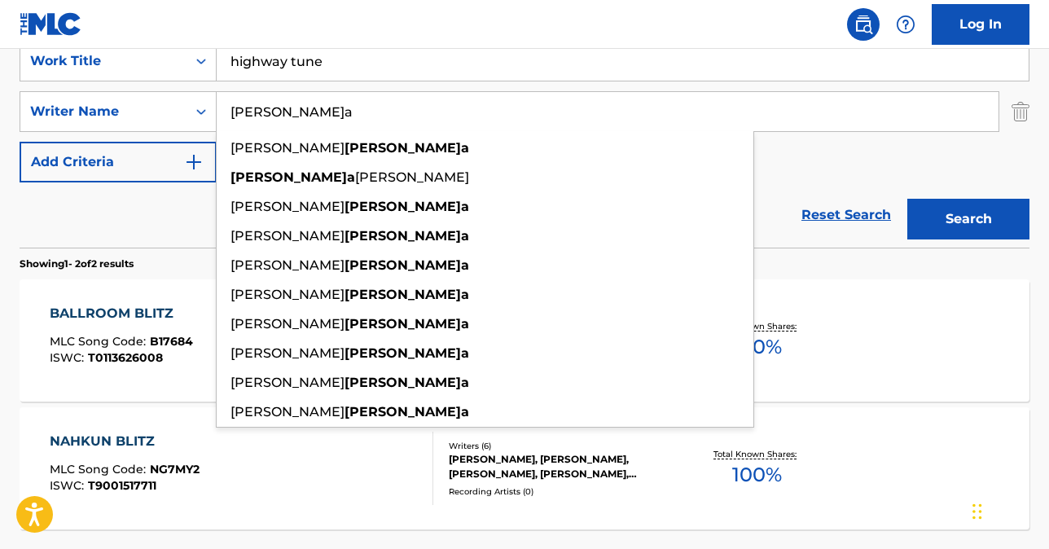
type input "[PERSON_NAME]a"
click at [954, 220] on button "Search" at bounding box center [969, 219] width 122 height 41
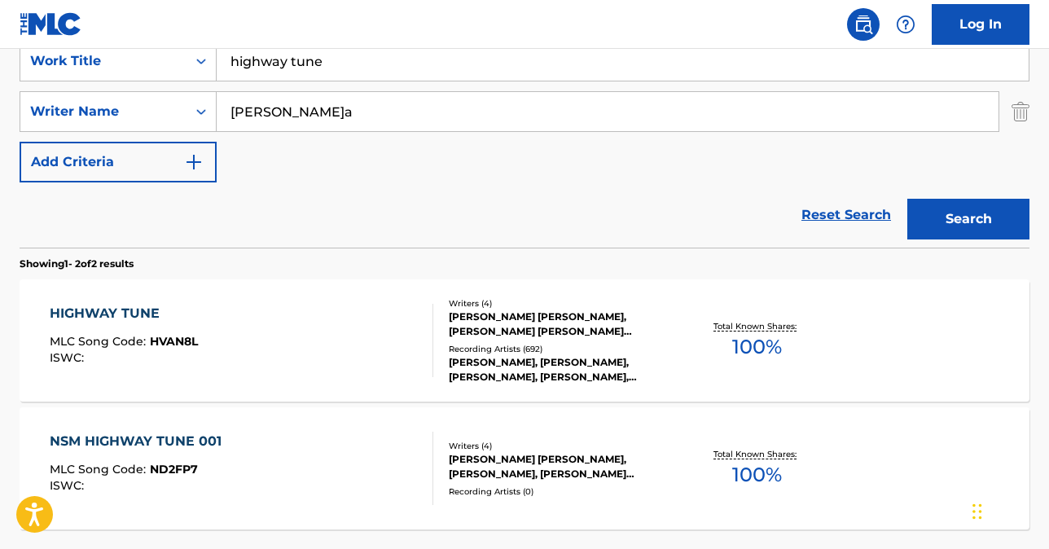
click at [108, 306] on div "HIGHWAY TUNE" at bounding box center [124, 314] width 148 height 20
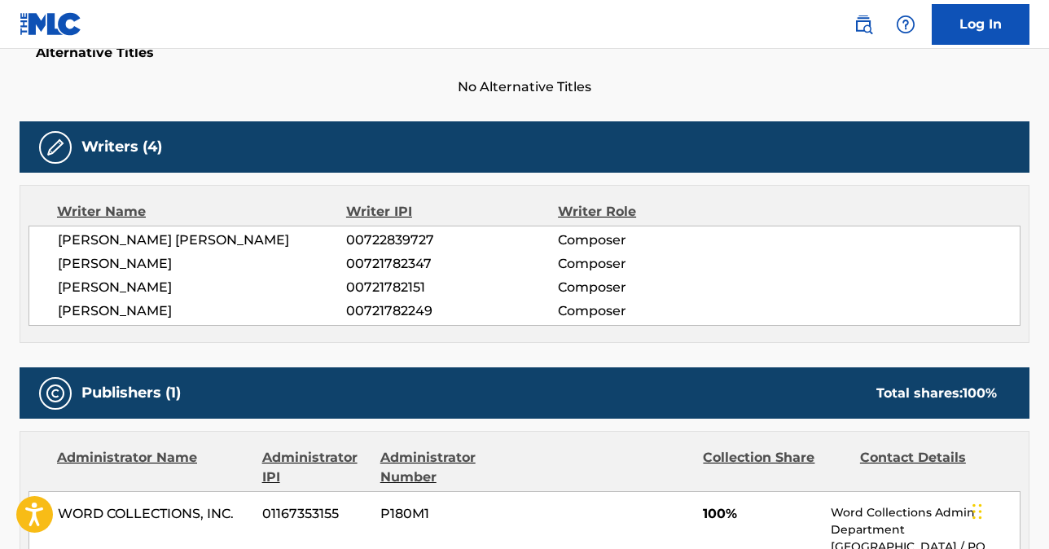
scroll to position [451, 0]
